Goal: Information Seeking & Learning: Learn about a topic

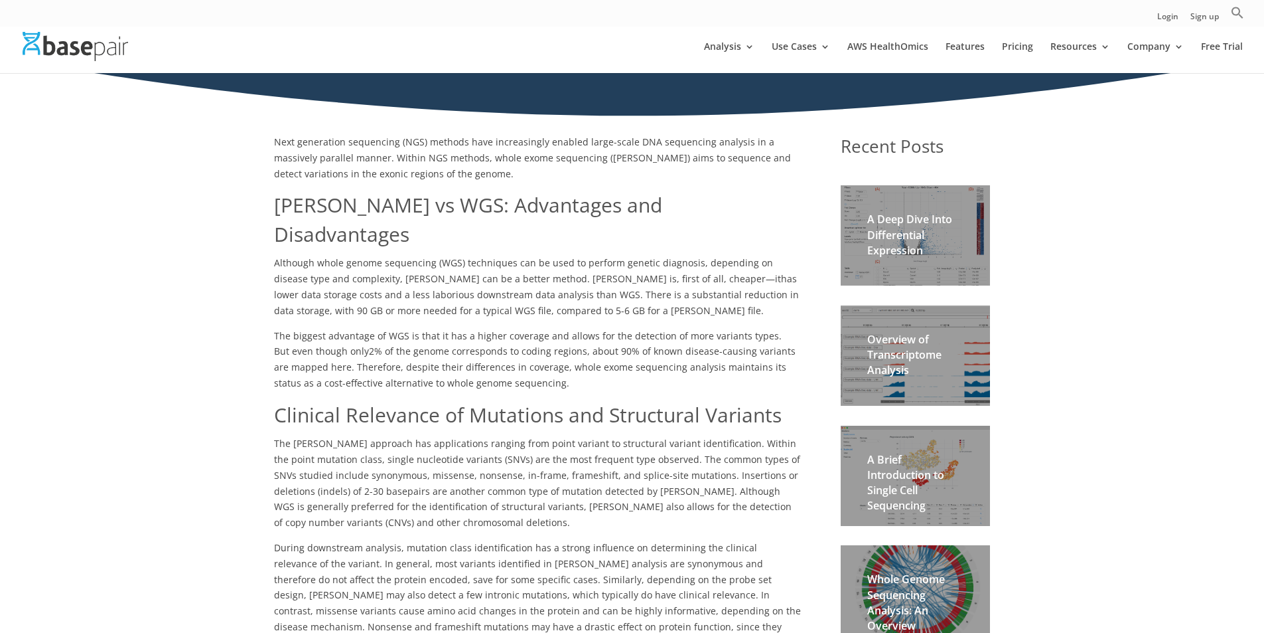
scroll to position [265, 0]
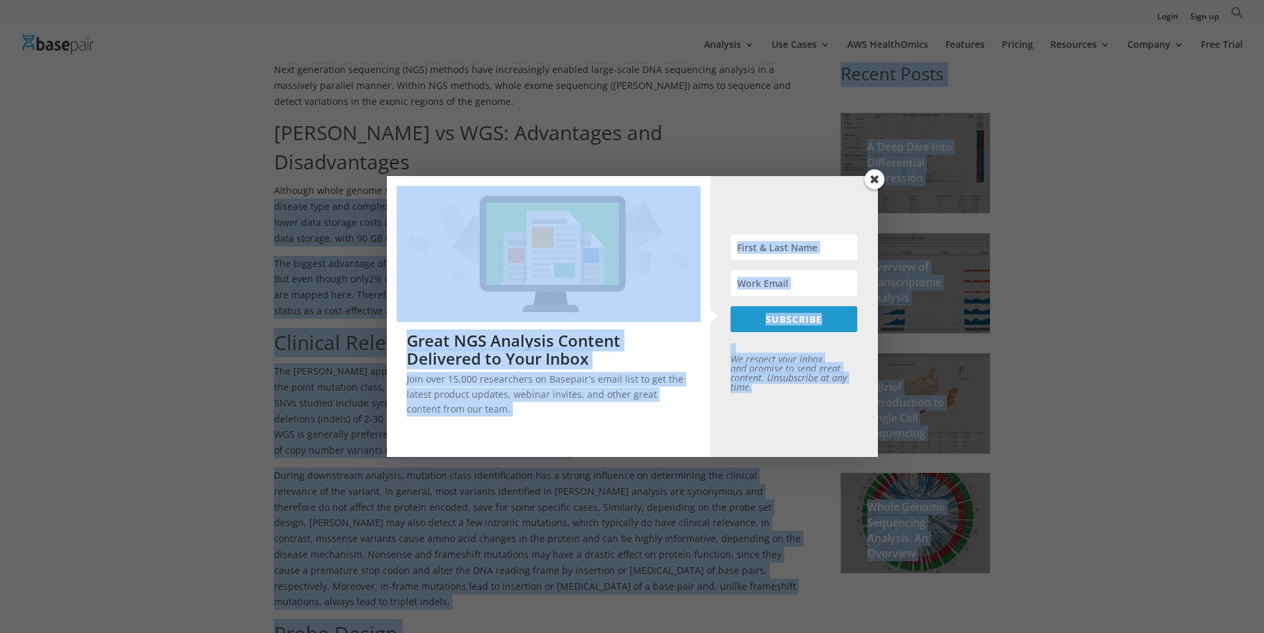
drag, startPoint x: 694, startPoint y: 162, endPoint x: 483, endPoint y: 167, distance: 211.8
click at [871, 179] on span at bounding box center [875, 179] width 20 height 20
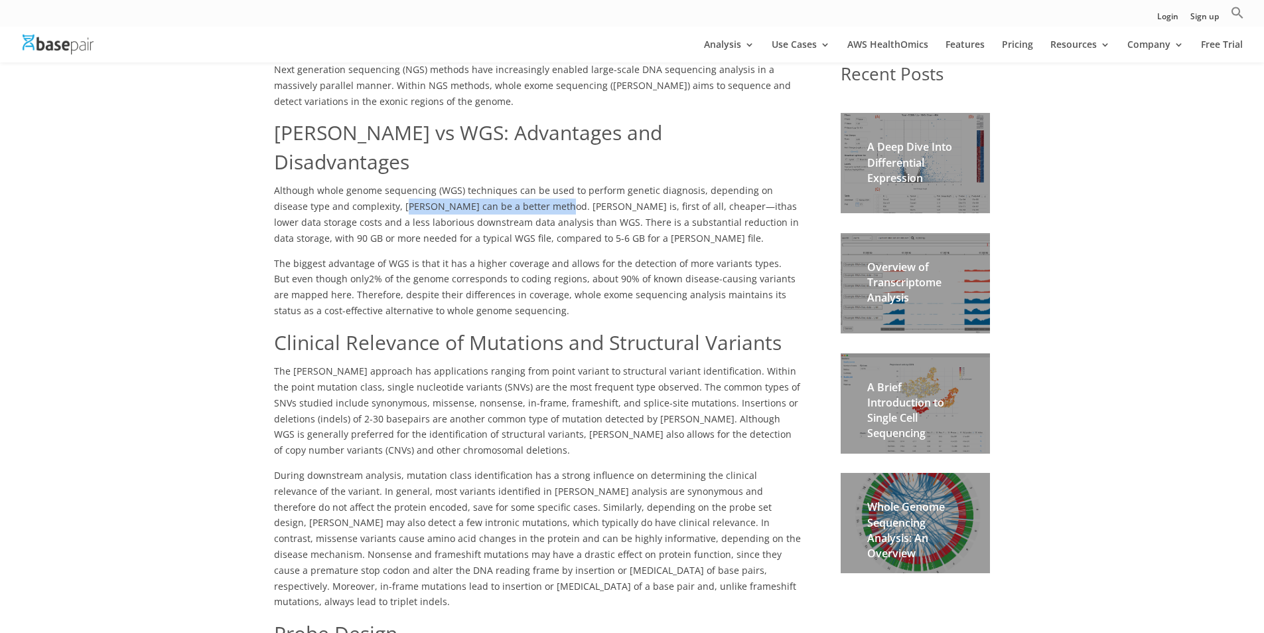
drag, startPoint x: 372, startPoint y: 179, endPoint x: 528, endPoint y: 178, distance: 156.0
click at [521, 184] on span "Although whole genome sequencing (WGS) techniques can be used to perform geneti…" at bounding box center [527, 198] width 507 height 29
drag, startPoint x: 661, startPoint y: 183, endPoint x: 475, endPoint y: 187, distance: 185.9
click at [475, 200] on span "has lower data storage costs and a less laborious downstream data analysis than…" at bounding box center [536, 222] width 525 height 44
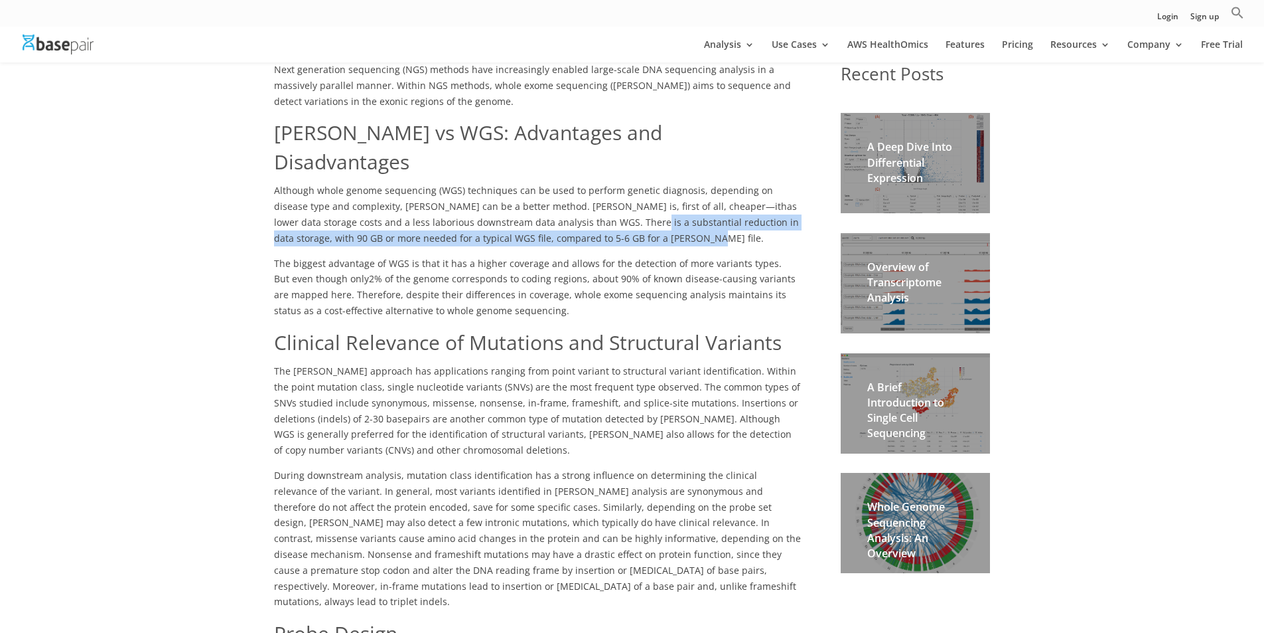
drag, startPoint x: 500, startPoint y: 195, endPoint x: 628, endPoint y: 208, distance: 128.1
click at [628, 208] on p "Although whole genome sequencing (WGS) techniques can be used to perform geneti…" at bounding box center [538, 219] width 528 height 72
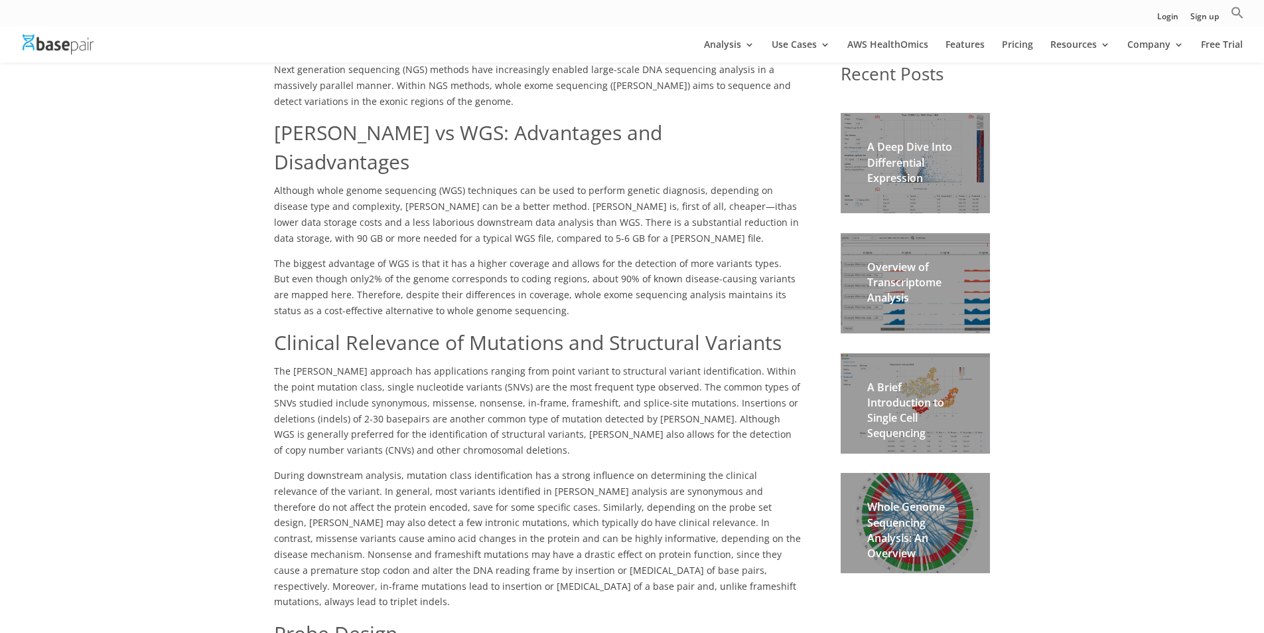
click at [365, 272] on span "2% of the genome corresponds to coding regions, about 90% of known disease-caus…" at bounding box center [535, 294] width 522 height 44
drag, startPoint x: 390, startPoint y: 228, endPoint x: 765, endPoint y: 236, distance: 375.1
click at [765, 257] on span "The biggest advantage of WGS is that it has a higher coverage and allows for th…" at bounding box center [529, 271] width 510 height 29
click at [774, 260] on p "The biggest advantage of WGS is that it has a higher coverage and allows for th…" at bounding box center [538, 292] width 528 height 72
drag, startPoint x: 412, startPoint y: 254, endPoint x: 710, endPoint y: 249, distance: 298.1
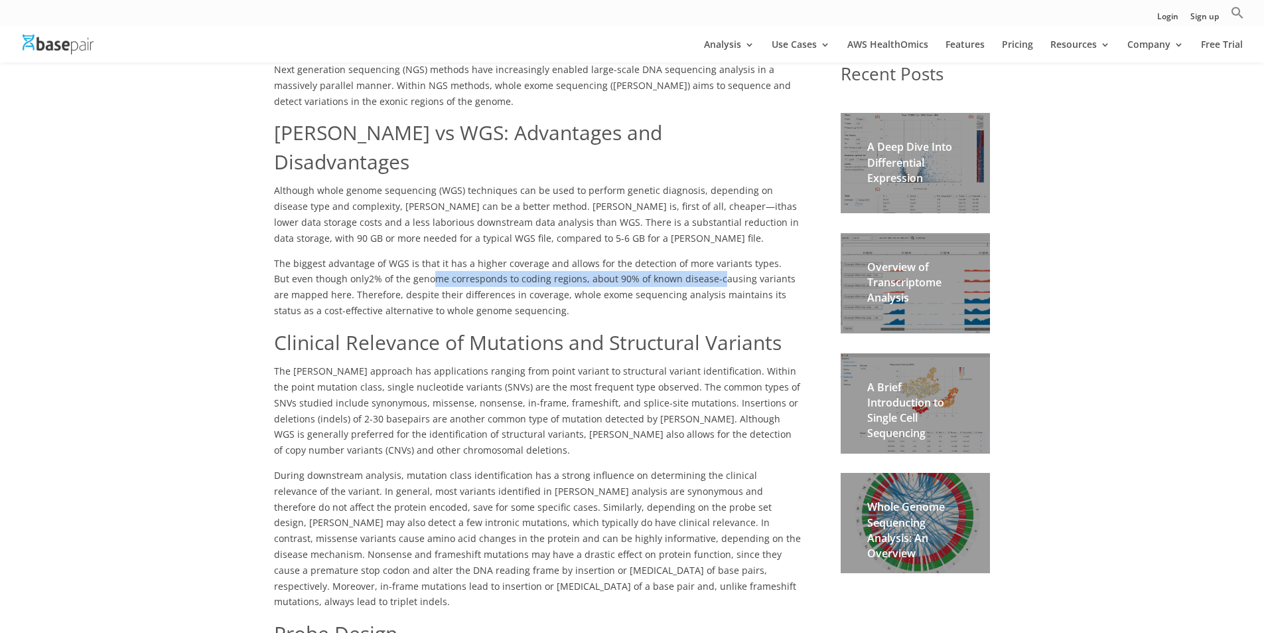
click at [708, 272] on span "2% of the genome corresponds to coding regions, about 90% of known disease-caus…" at bounding box center [535, 294] width 522 height 44
drag, startPoint x: 710, startPoint y: 249, endPoint x: 727, endPoint y: 253, distance: 18.4
click at [712, 272] on span "2% of the genome corresponds to coding regions, about 90% of known disease-caus…" at bounding box center [535, 294] width 522 height 44
click at [668, 277] on p "The biggest advantage of WGS is that it has a higher coverage and allows for th…" at bounding box center [538, 292] width 528 height 72
drag, startPoint x: 277, startPoint y: 270, endPoint x: 362, endPoint y: 265, distance: 85.8
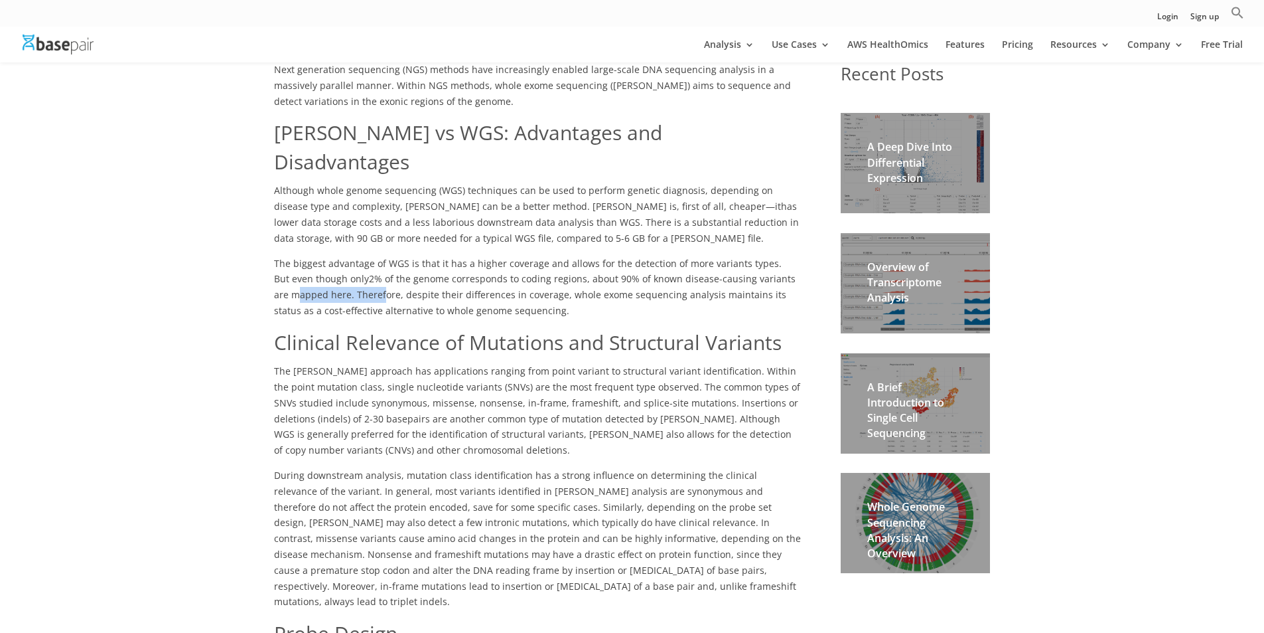
click at [362, 272] on span "2% of the genome corresponds to coding regions, about 90% of known disease-caus…" at bounding box center [535, 294] width 522 height 44
click at [412, 272] on span "2% of the genome corresponds to coding regions, about 90% of known disease-caus…" at bounding box center [535, 294] width 522 height 44
drag, startPoint x: 319, startPoint y: 251, endPoint x: 573, endPoint y: 247, distance: 253.6
click at [573, 256] on p "The biggest advantage of WGS is that it has a higher coverage and allows for th…" at bounding box center [538, 292] width 528 height 72
click at [573, 272] on span "2% of the genome corresponds to coding regions, about 90% of known disease-caus…" at bounding box center [535, 294] width 522 height 44
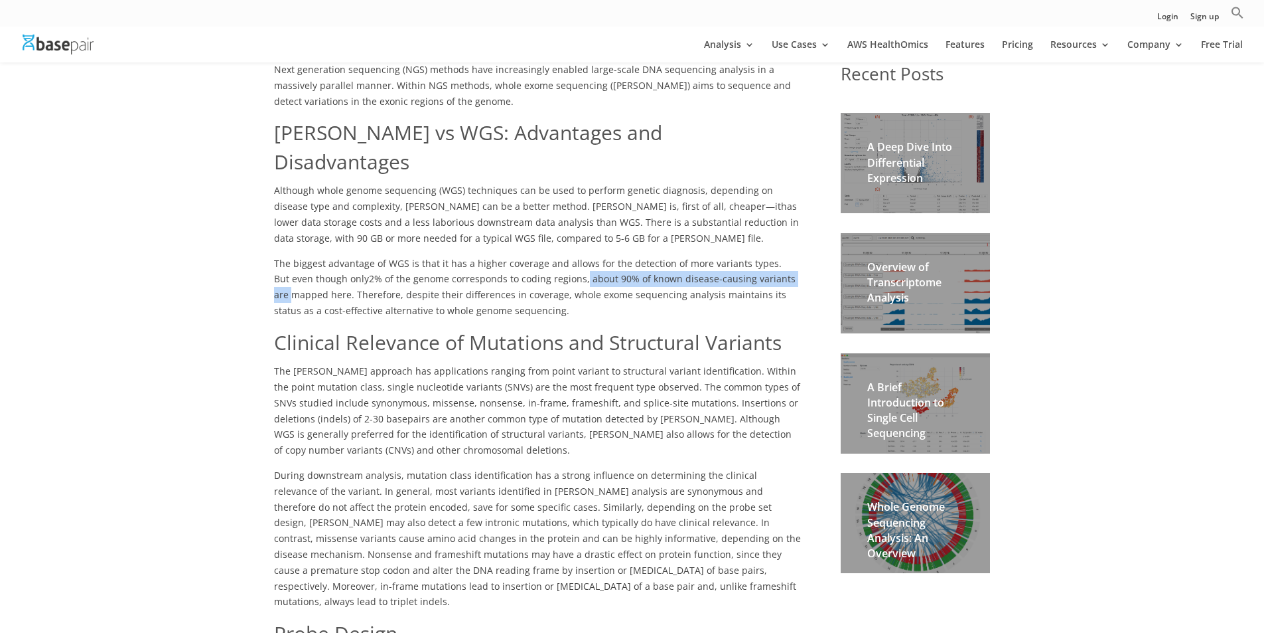
drag, startPoint x: 562, startPoint y: 251, endPoint x: 783, endPoint y: 254, distance: 220.4
click at [783, 256] on p "The biggest advantage of WGS is that it has a higher coverage and allows for th…" at bounding box center [538, 292] width 528 height 72
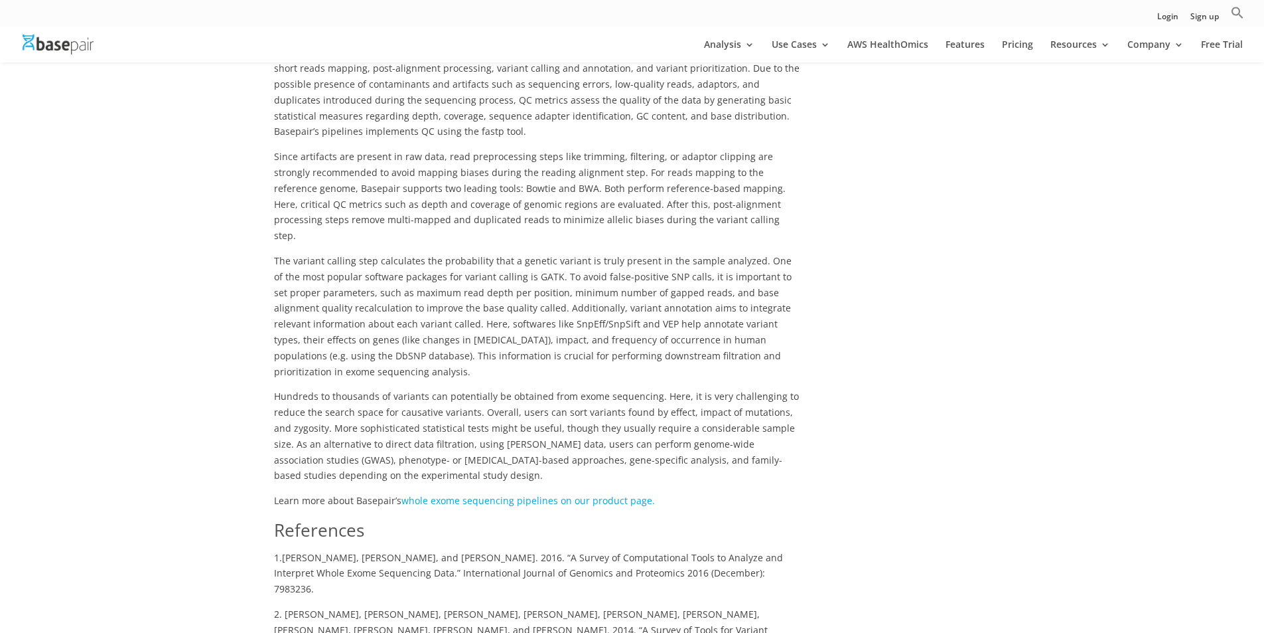
scroll to position [1261, 0]
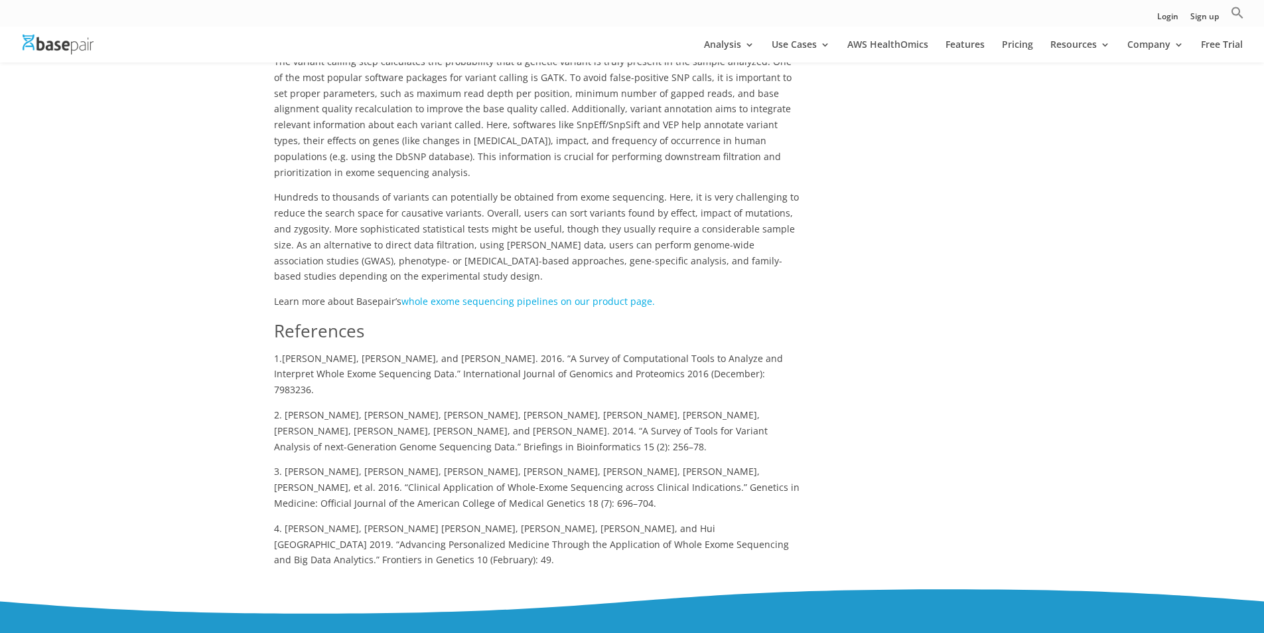
click at [565, 295] on link "whole exome sequencing pipelines on our product page." at bounding box center [529, 301] width 254 height 13
